Goal: Information Seeking & Learning: Understand process/instructions

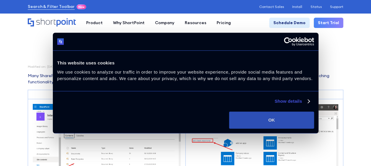
click at [285, 120] on button "OK" at bounding box center [271, 120] width 85 height 17
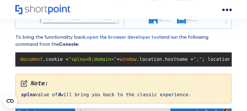
scroll to position [416, 0]
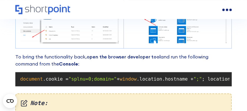
click at [118, 56] on link "open the browser developer tool" at bounding box center [124, 57] width 74 height 6
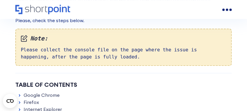
scroll to position [78, 0]
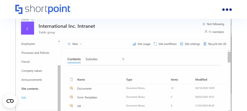
scroll to position [531, 0]
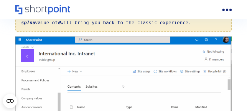
click at [20, 25] on div "Note: splnu value of 0 will bring you back to the classic experience." at bounding box center [123, 16] width 216 height 30
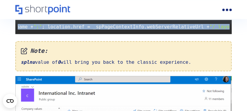
scroll to position [0, 201]
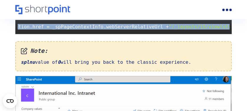
drag, startPoint x: 20, startPoint y: 27, endPoint x: 229, endPoint y: 23, distance: 209.3
click at [229, 23] on pre "document .cookie = "splnu=0;domain=" + window .location.hostname + ";" ; locati…" at bounding box center [123, 27] width 216 height 14
copy code "document .cookie = "splnu=0;domain=" + window .location.hostname + ";" ; locati…"
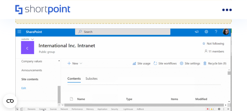
scroll to position [491, 0]
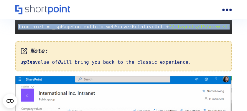
click at [39, 30] on code "document .cookie = "splnu=0;domain=" + window .location.hostname + ";" ; locati…" at bounding box center [123, 26] width 211 height 9
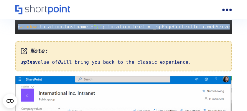
scroll to position [0, 0]
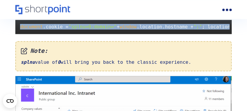
click at [29, 24] on span "document" at bounding box center [31, 27] width 23 height 6
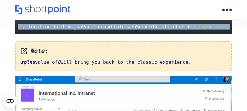
drag, startPoint x: 22, startPoint y: 27, endPoint x: 228, endPoint y: 31, distance: 206.1
click at [228, 31] on code "document .cookie = "splnu=0;domain=" + window .location.hostname + ";" ; locati…" at bounding box center [123, 26] width 211 height 9
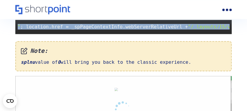
scroll to position [0, 201]
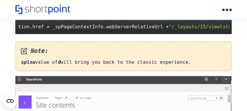
click at [247, 26] on span ";" at bounding box center [249, 27] width 3 height 6
click at [228, 26] on code "document .cookie = "splnu=0;domain=" + window .location.hostname + ";" ; locati…" at bounding box center [123, 26] width 211 height 9
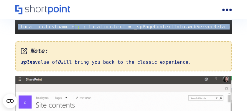
scroll to position [0, 0]
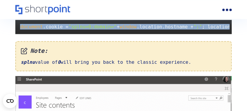
drag, startPoint x: 226, startPoint y: 27, endPoint x: 11, endPoint y: 21, distance: 215.0
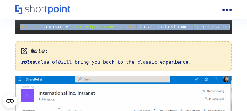
copy code "document .cookie = "splnu=0;domain=" + window .location.hostname + ";" ; locati…"
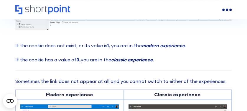
scroll to position [334, 0]
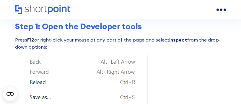
scroll to position [255, 0]
